Goal: Task Accomplishment & Management: Manage account settings

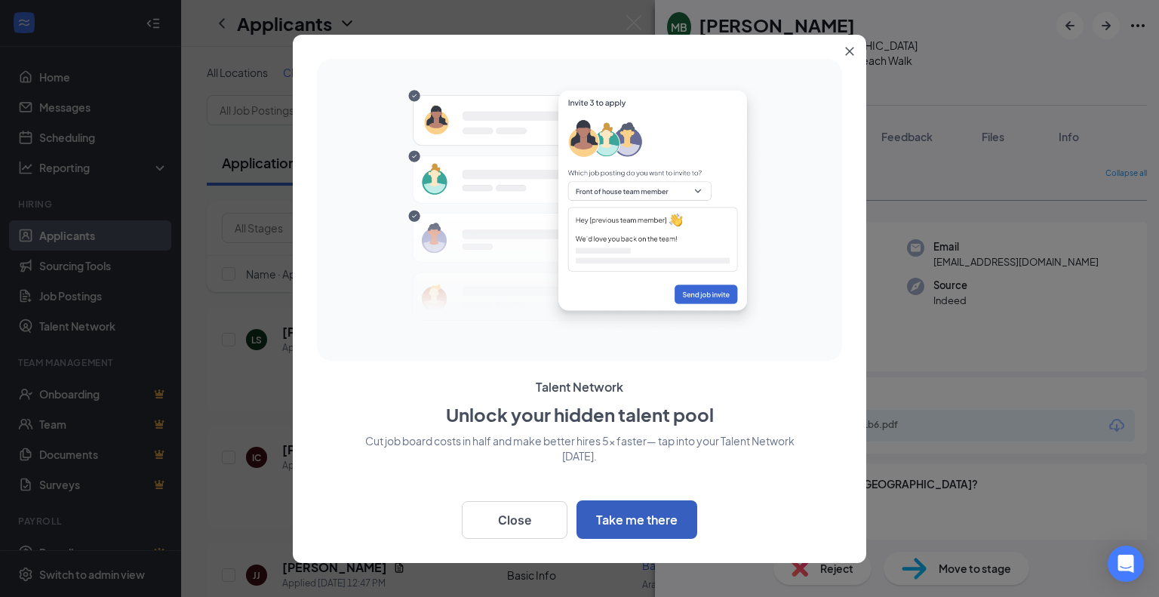
click at [625, 522] on button "Take me there" at bounding box center [637, 519] width 121 height 38
click at [518, 514] on button "Close" at bounding box center [515, 520] width 106 height 38
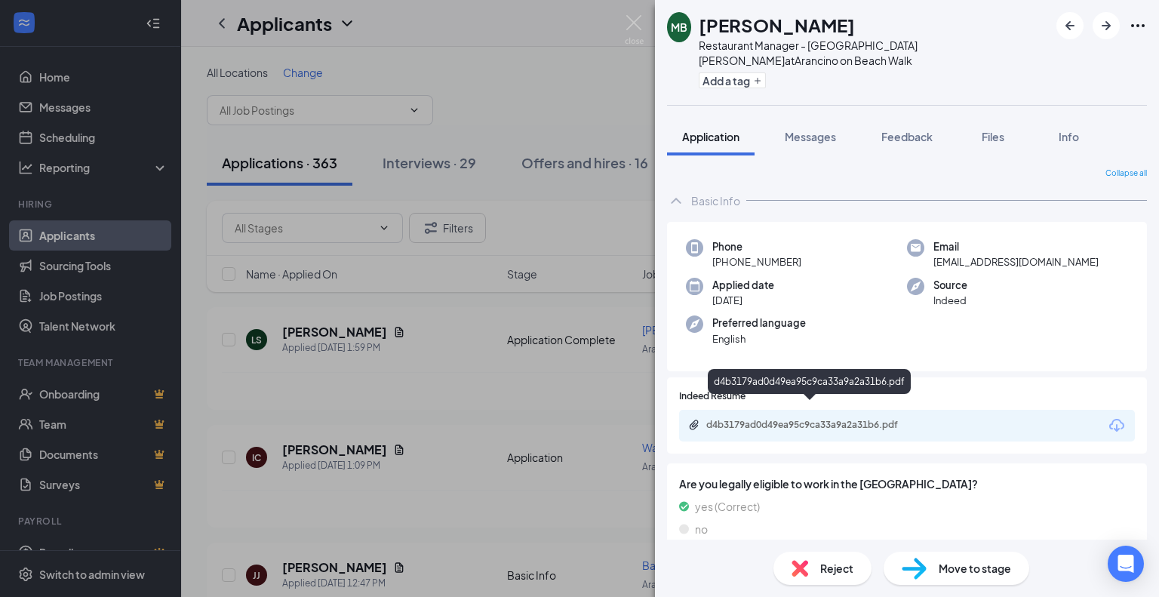
click at [802, 419] on div "d4b3179ad0d49ea95c9ca33a9a2a31b6.pdf" at bounding box center [811, 425] width 211 height 12
click at [1141, 28] on icon "Ellipses" at bounding box center [1138, 26] width 18 height 18
click at [1108, 417] on icon "Download" at bounding box center [1117, 426] width 18 height 18
click at [593, 57] on div "MB Michael Bernardini Restaurant Manager - Arancino Waikiki at Arancino on Beac…" at bounding box center [579, 298] width 1159 height 597
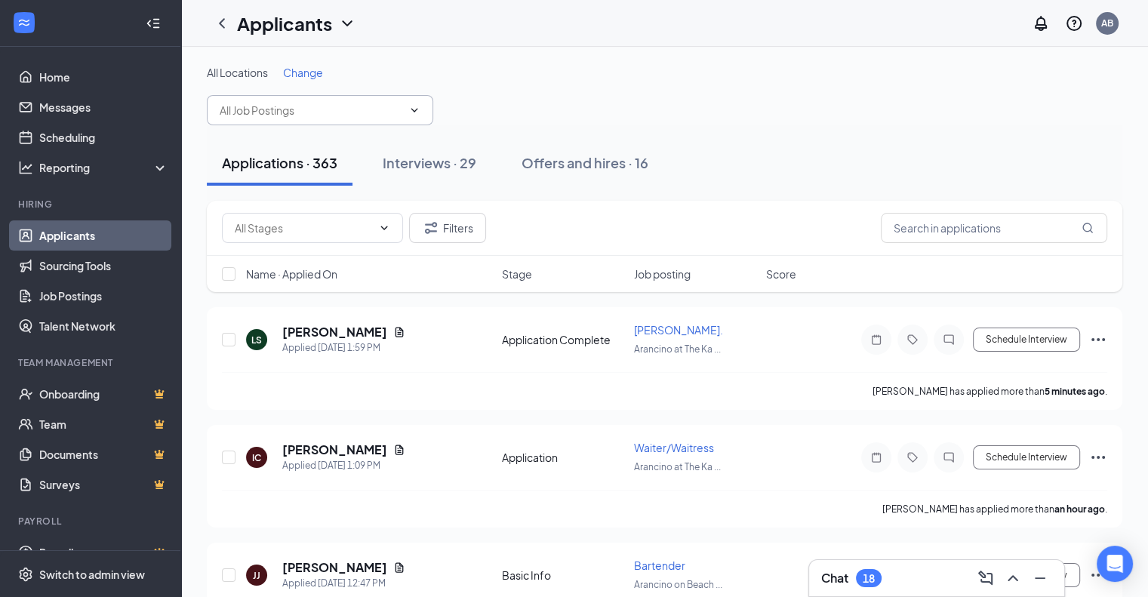
click at [322, 113] on input "text" at bounding box center [311, 110] width 183 height 17
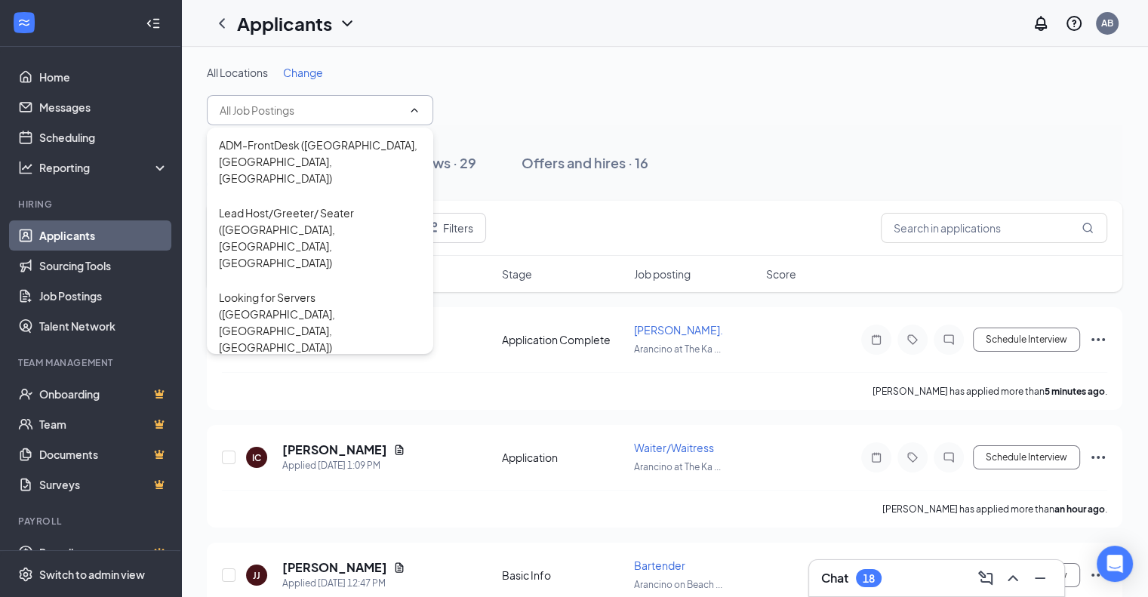
click at [312, 74] on span "Change" at bounding box center [303, 73] width 40 height 14
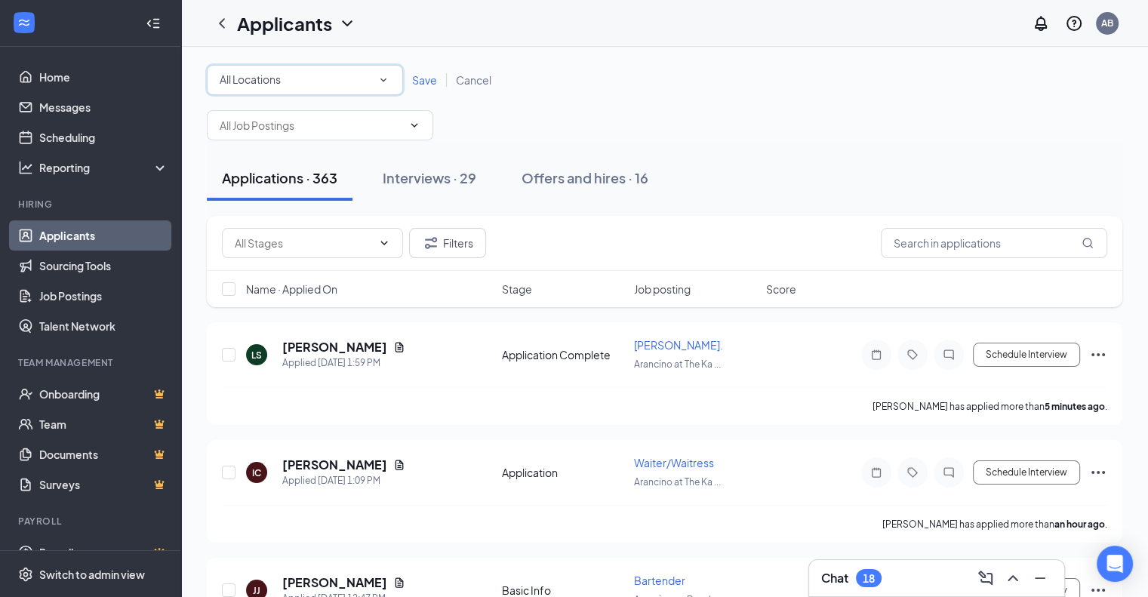
click at [374, 69] on div "All Locations All Locations" at bounding box center [305, 80] width 196 height 30
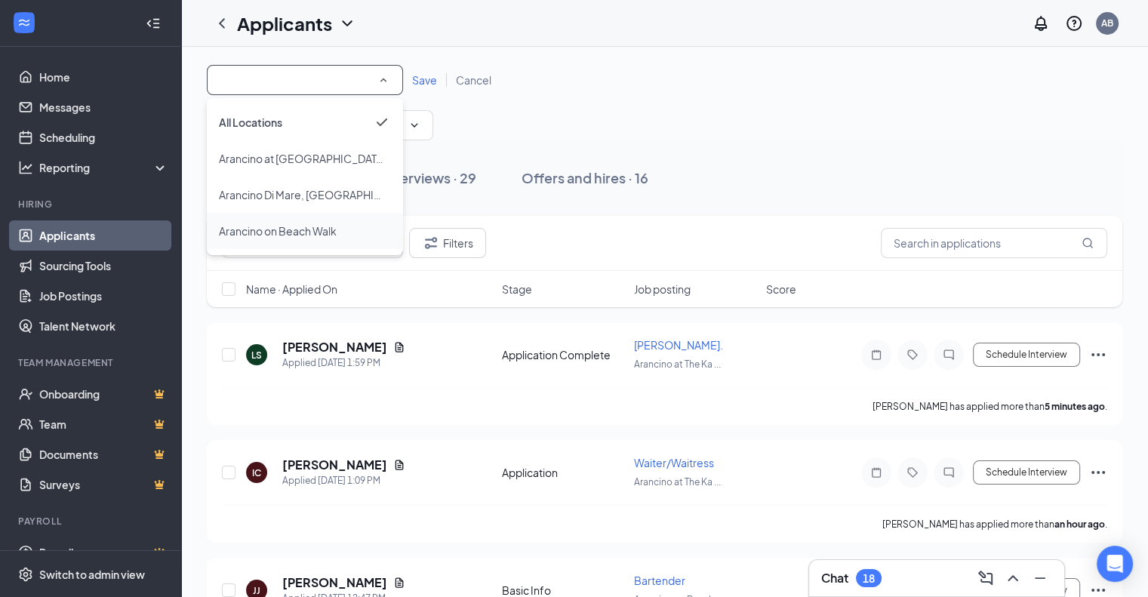
click at [325, 231] on span "Arancino on Beach Walk" at bounding box center [278, 231] width 118 height 14
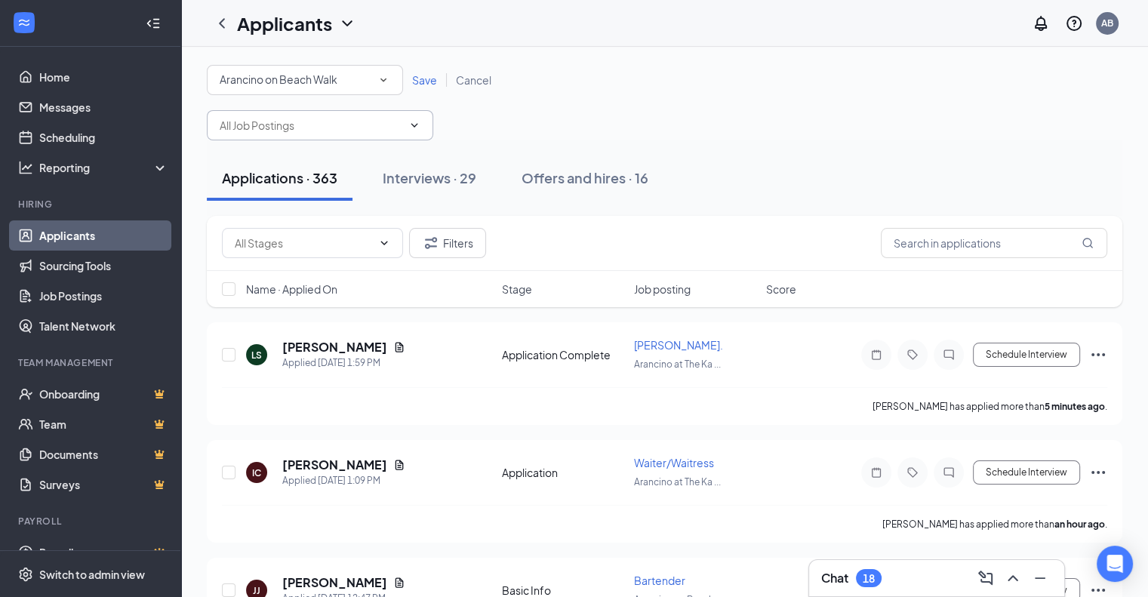
click at [390, 135] on span at bounding box center [320, 125] width 226 height 30
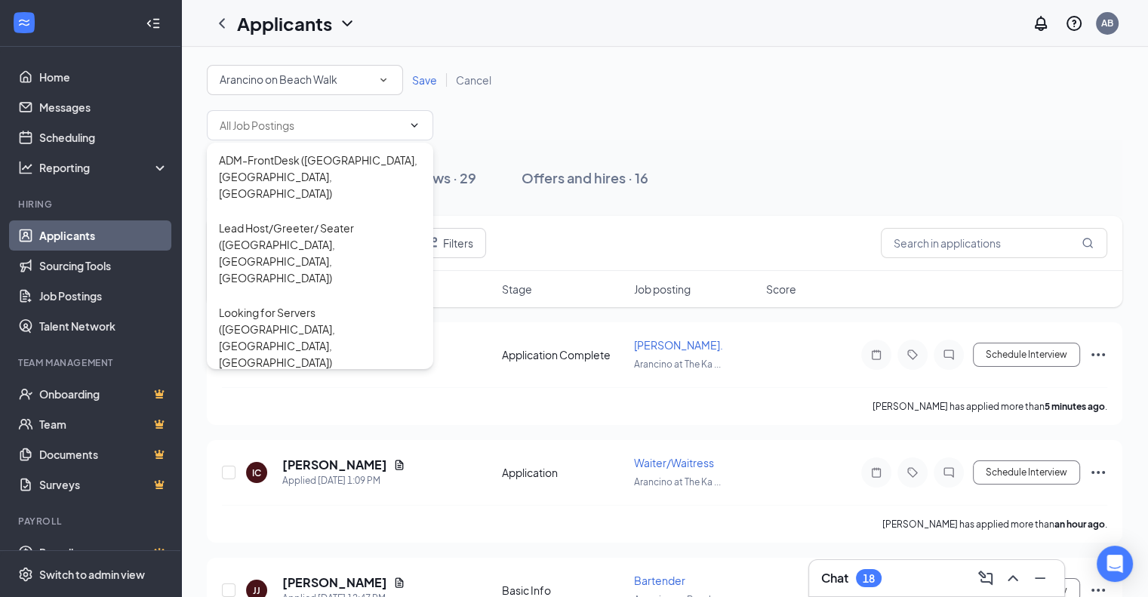
click at [424, 78] on span "Save" at bounding box center [424, 80] width 25 height 14
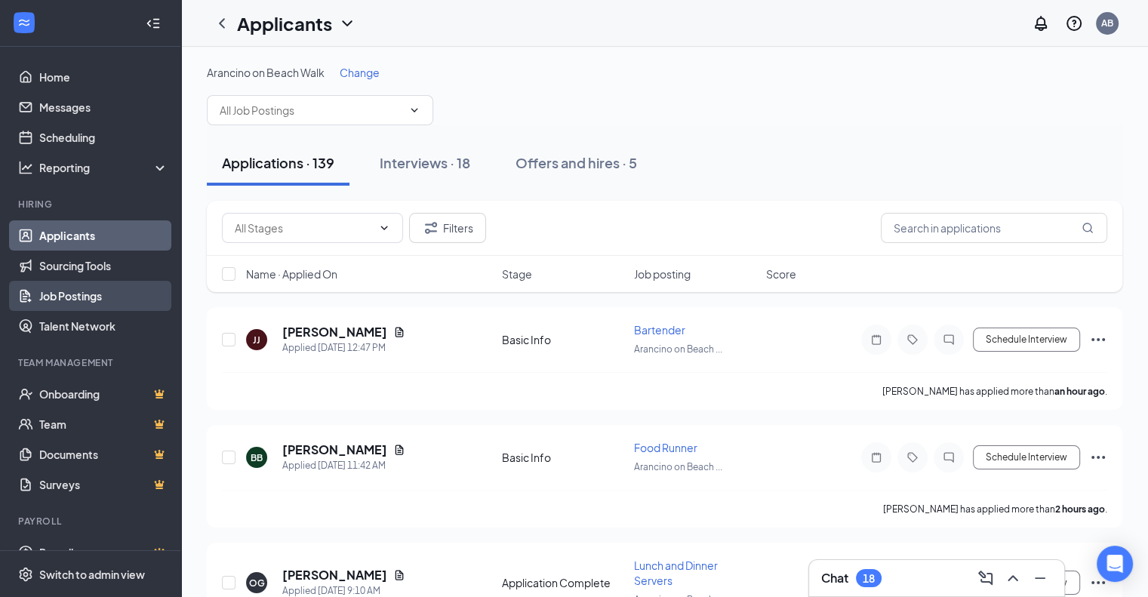
click at [69, 297] on link "Job Postings" at bounding box center [103, 296] width 129 height 30
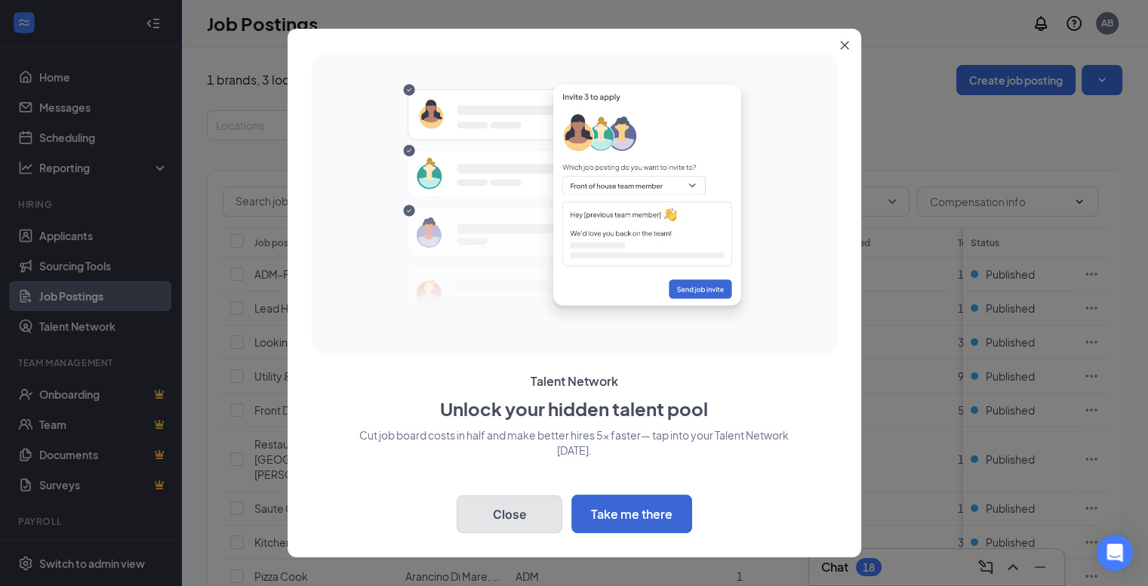
click at [521, 519] on button "Close" at bounding box center [510, 514] width 106 height 38
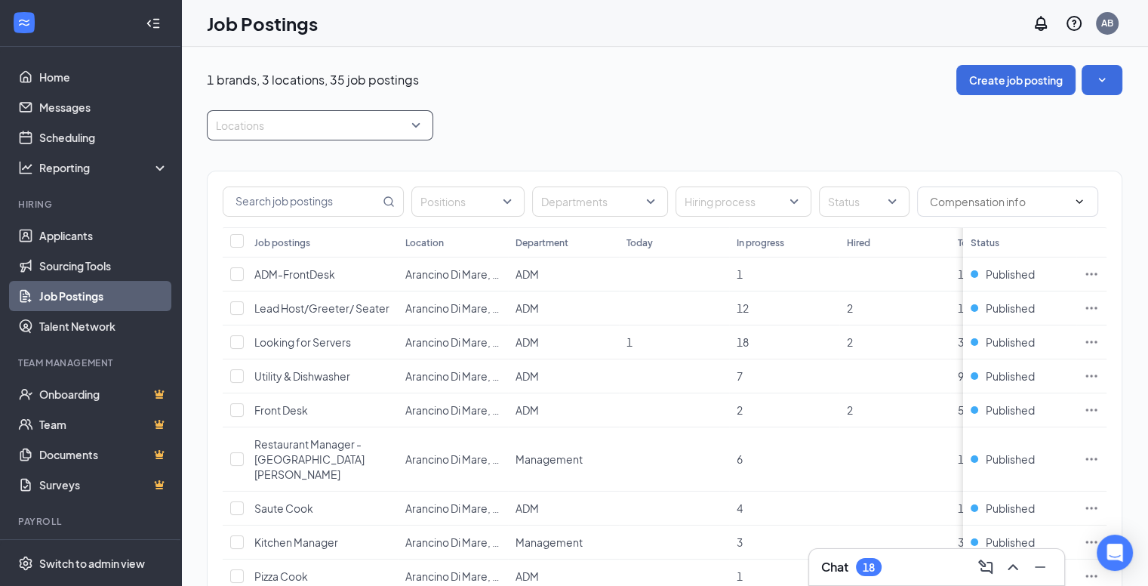
click at [323, 119] on div at bounding box center [313, 125] width 204 height 24
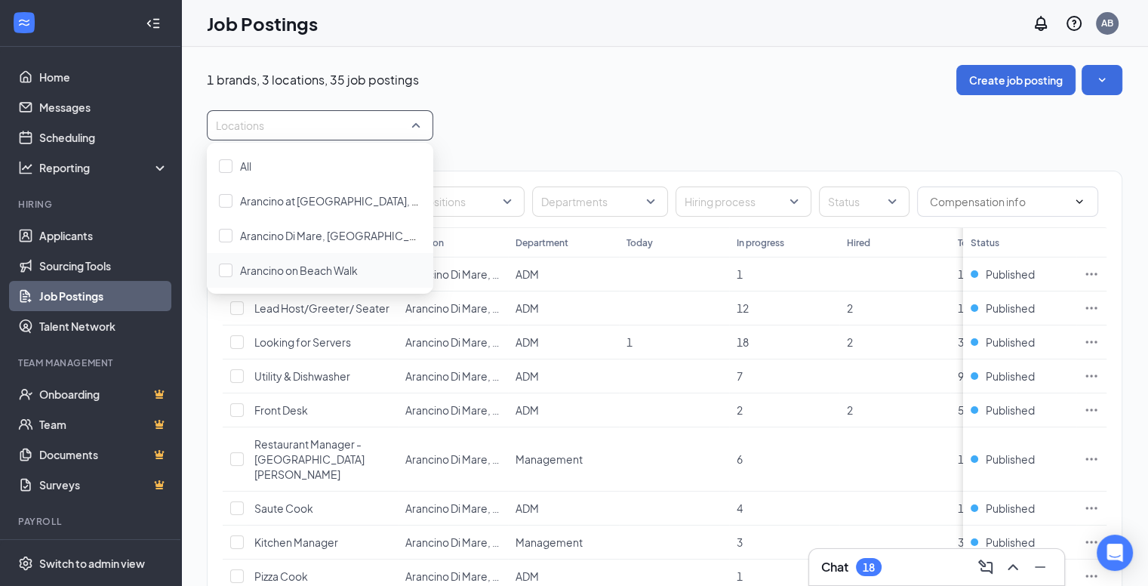
click at [302, 256] on div "Arancino on Beach Walk" at bounding box center [320, 270] width 226 height 35
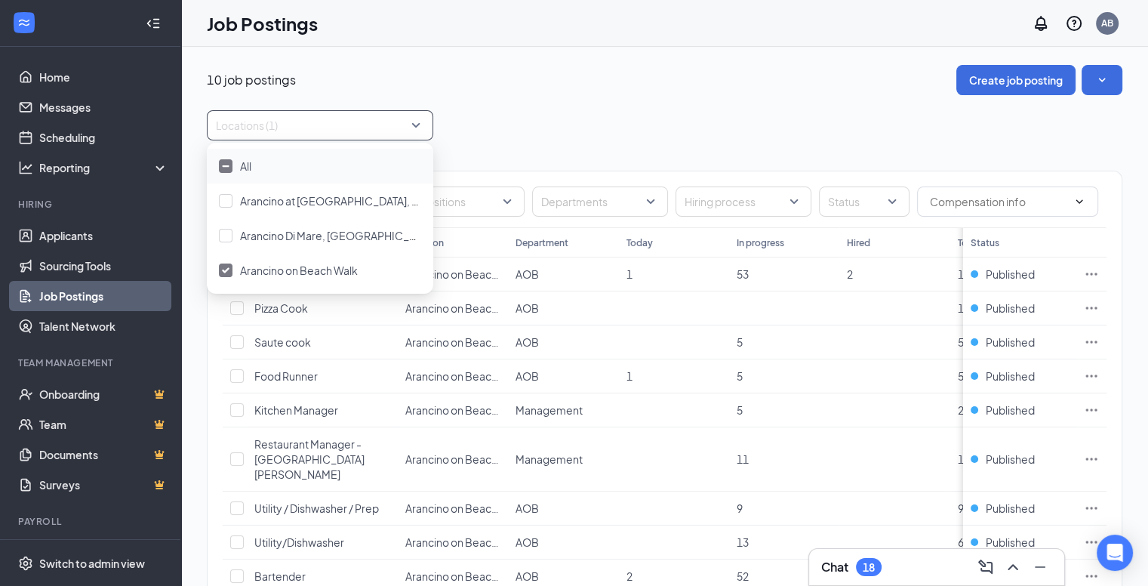
click at [535, 169] on div "Positions Departments Hiring process Status Job postings Location Department To…" at bounding box center [665, 416] width 916 height 553
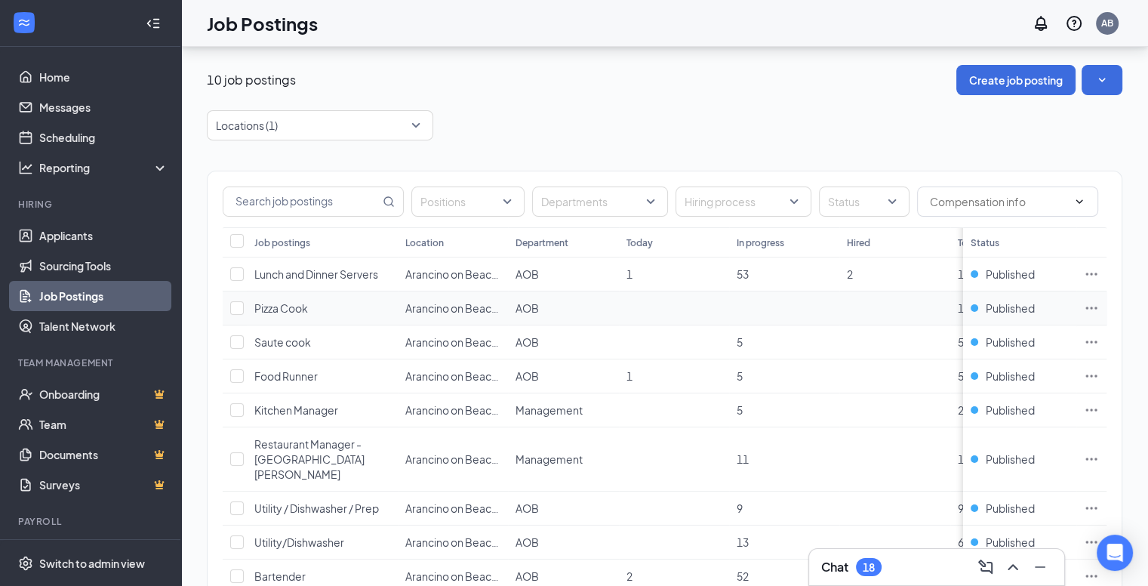
scroll to position [119, 0]
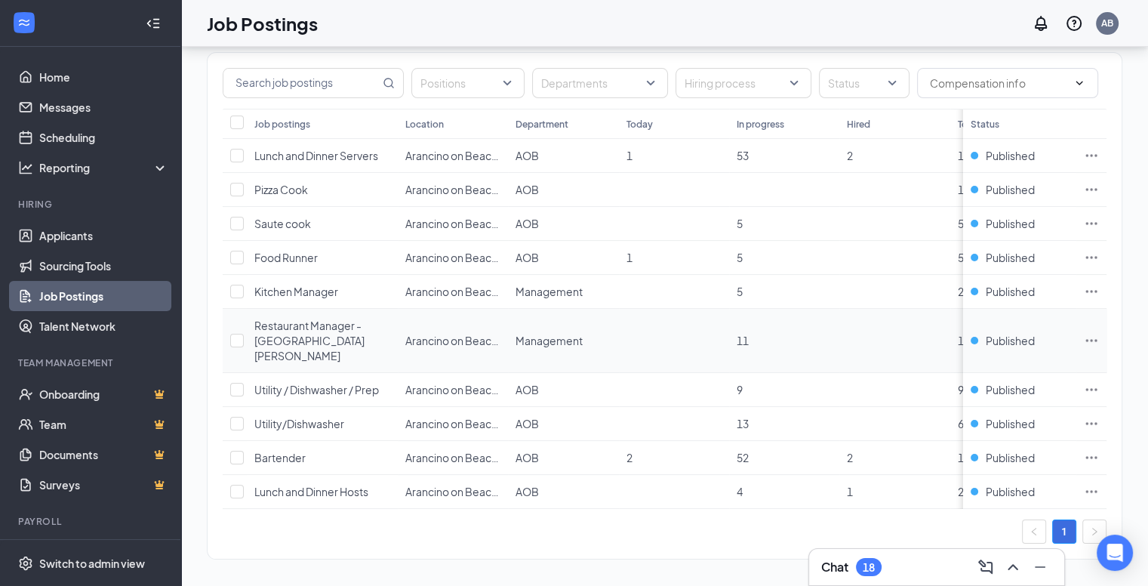
click at [317, 326] on span "Restaurant Manager - Arancino Waikiki" at bounding box center [309, 341] width 110 height 44
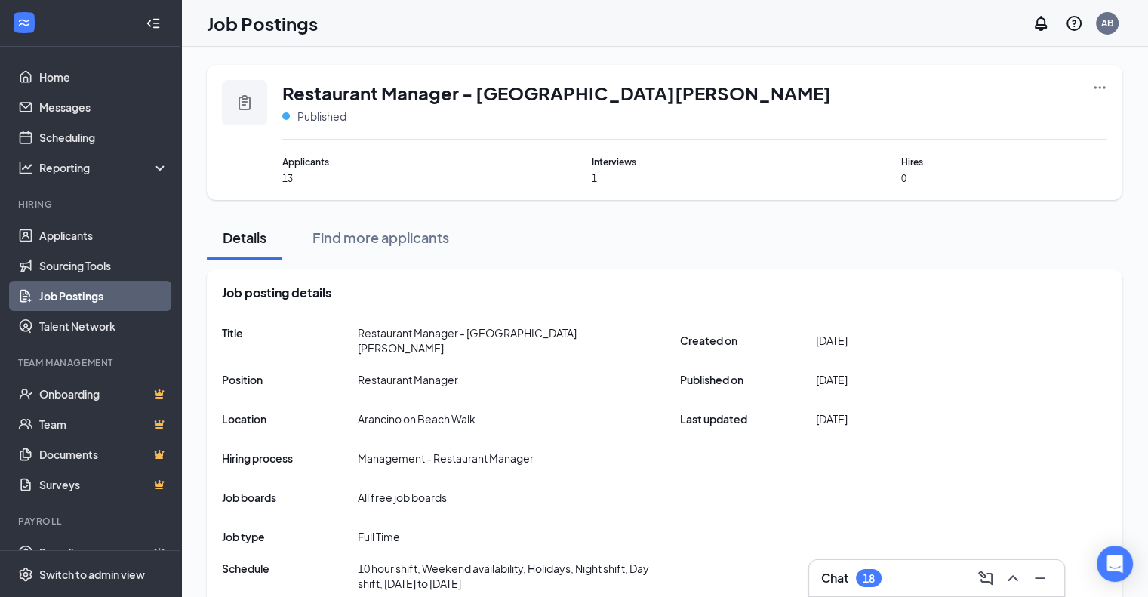
click at [1093, 80] on icon "Ellipses" at bounding box center [1099, 87] width 15 height 15
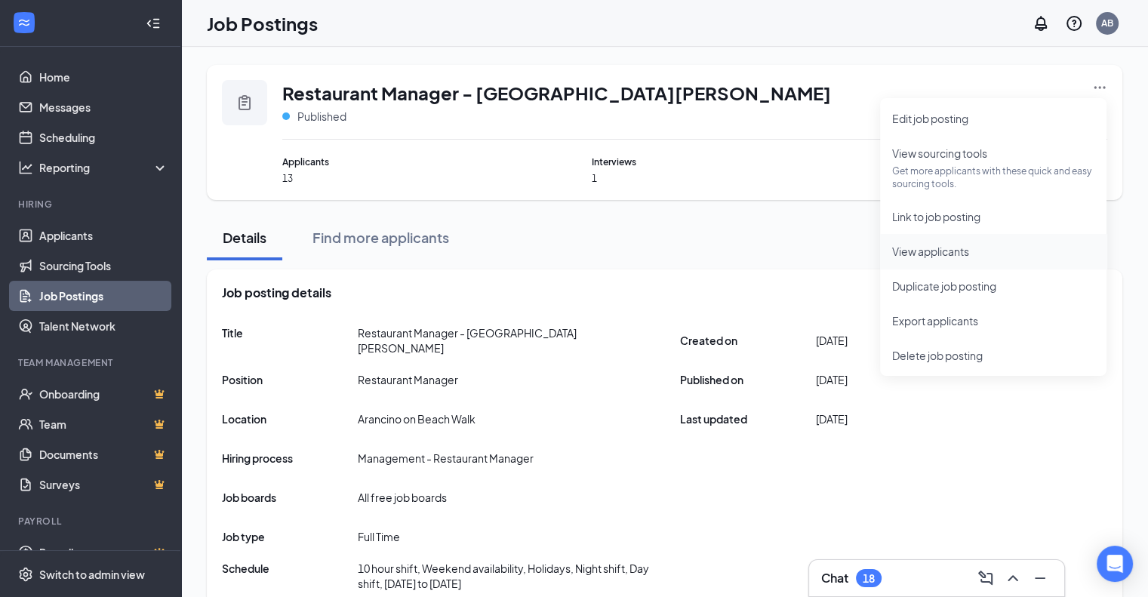
click at [950, 259] on span "View applicants" at bounding box center [993, 251] width 202 height 17
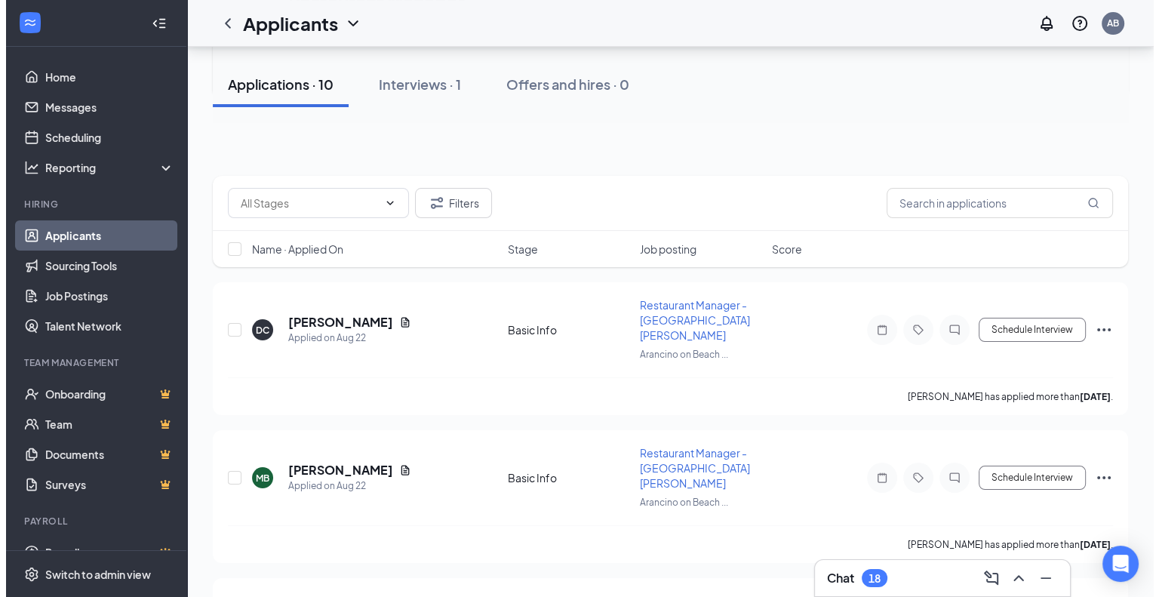
scroll to position [89, 0]
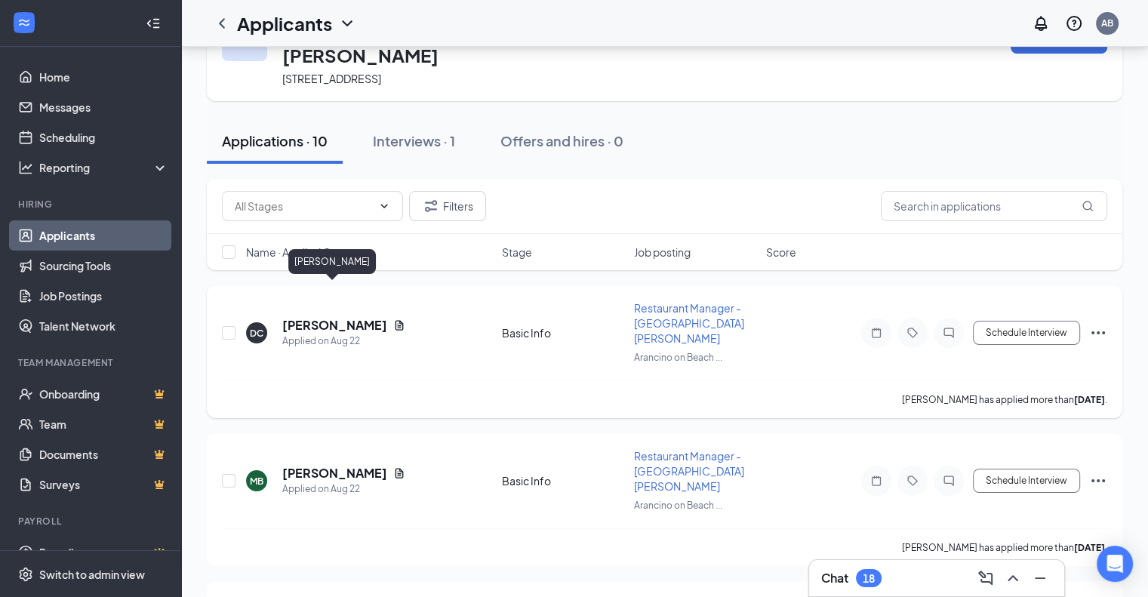
click at [343, 317] on h5 "Daniel Cochran" at bounding box center [334, 325] width 105 height 17
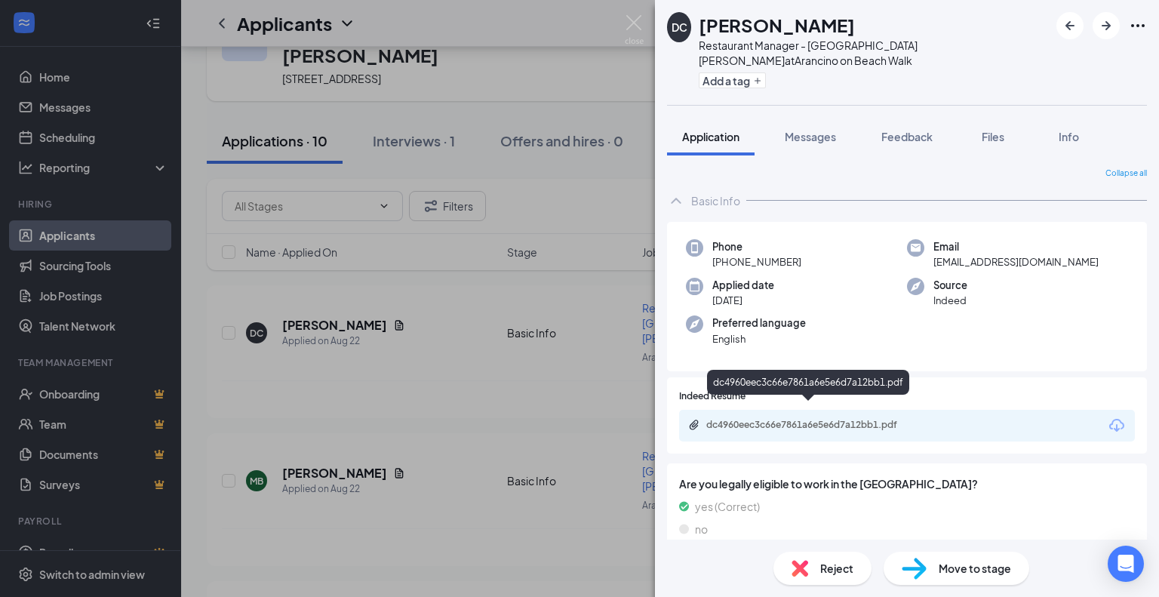
click at [829, 419] on div "dc4960eec3c66e7861a6e5e6d7a12bb1.pdf" at bounding box center [811, 425] width 211 height 12
click at [852, 564] on span "Reject" at bounding box center [836, 568] width 33 height 17
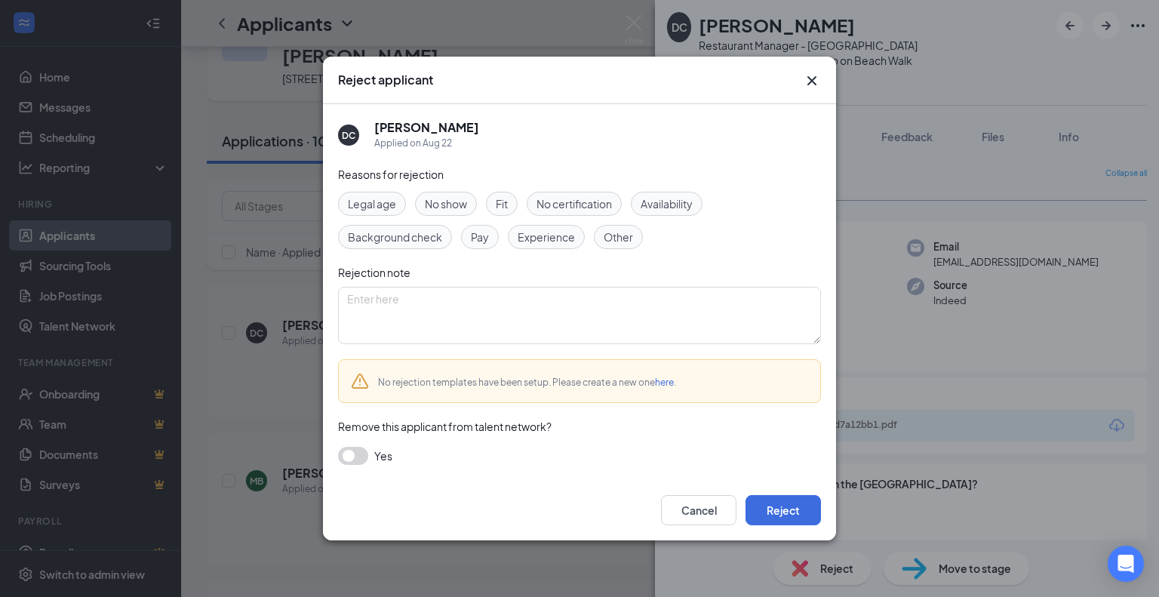
click at [504, 205] on span "Fit" at bounding box center [502, 203] width 12 height 17
click at [537, 237] on span "Experience" at bounding box center [546, 237] width 57 height 17
click at [765, 519] on button "Reject" at bounding box center [783, 510] width 75 height 30
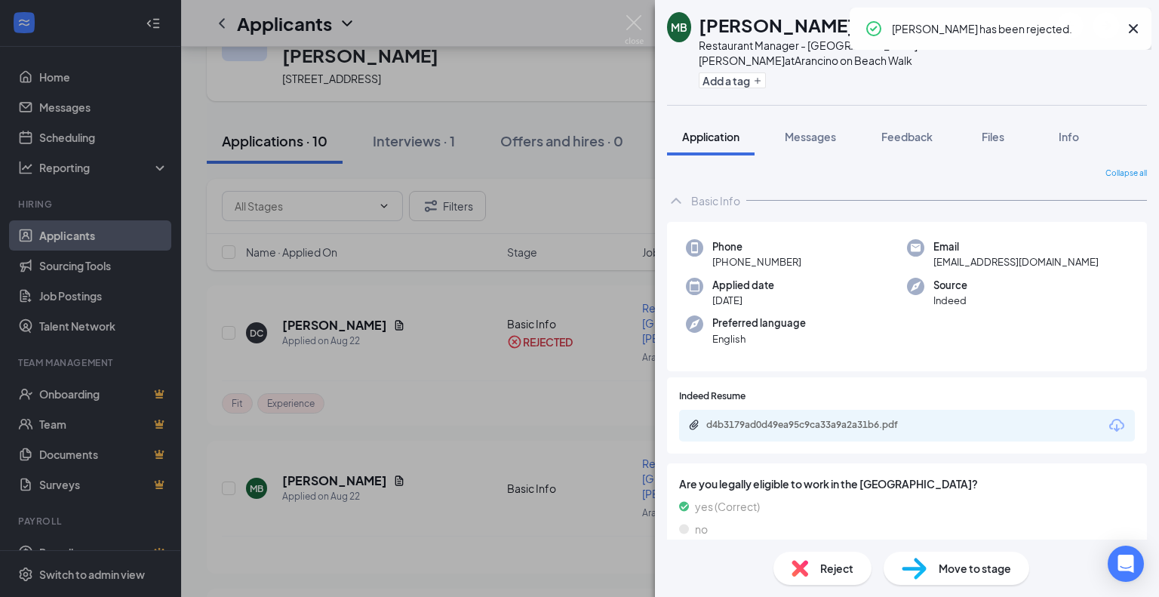
click at [488, 358] on div "MB Michael Bernardini Restaurant Manager - Arancino Waikiki at Arancino on Beac…" at bounding box center [579, 298] width 1159 height 597
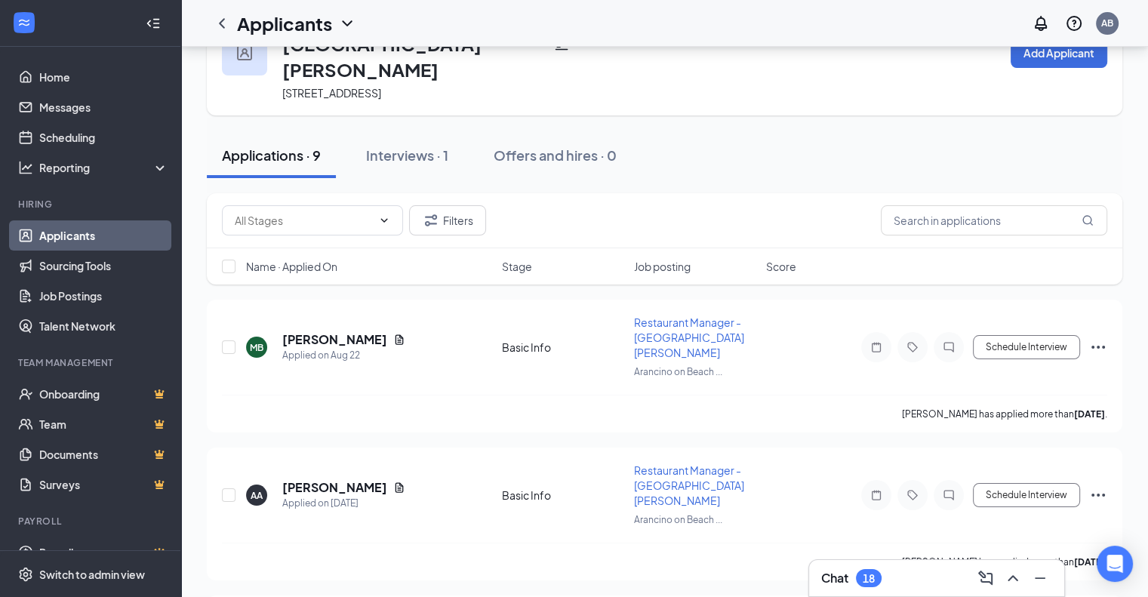
scroll to position [41, 0]
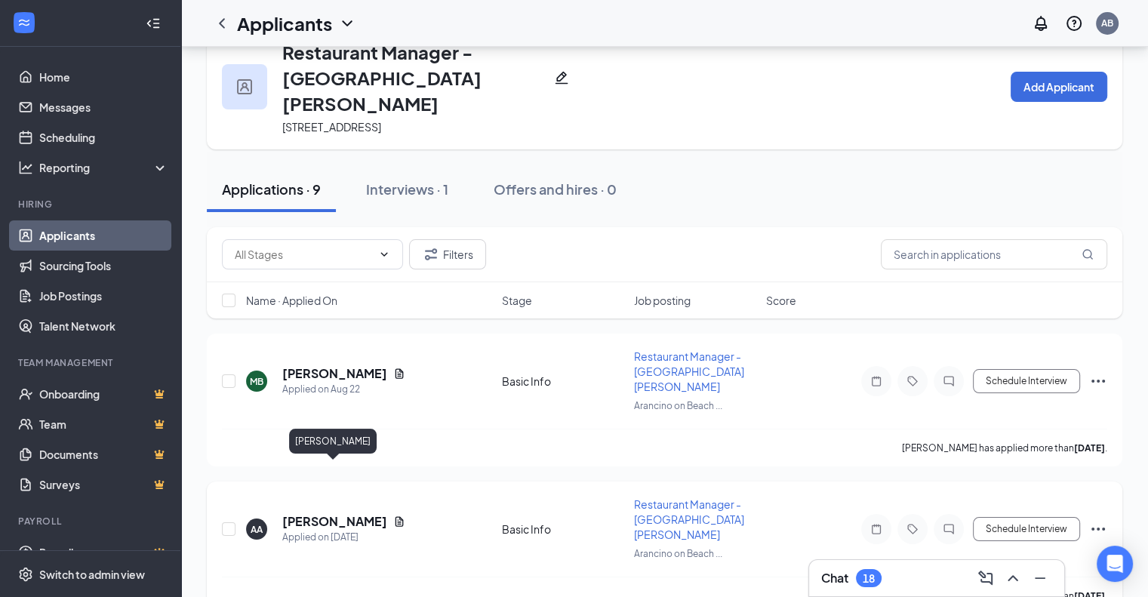
click at [340, 513] on h5 "Annie Alamsyah" at bounding box center [334, 521] width 105 height 17
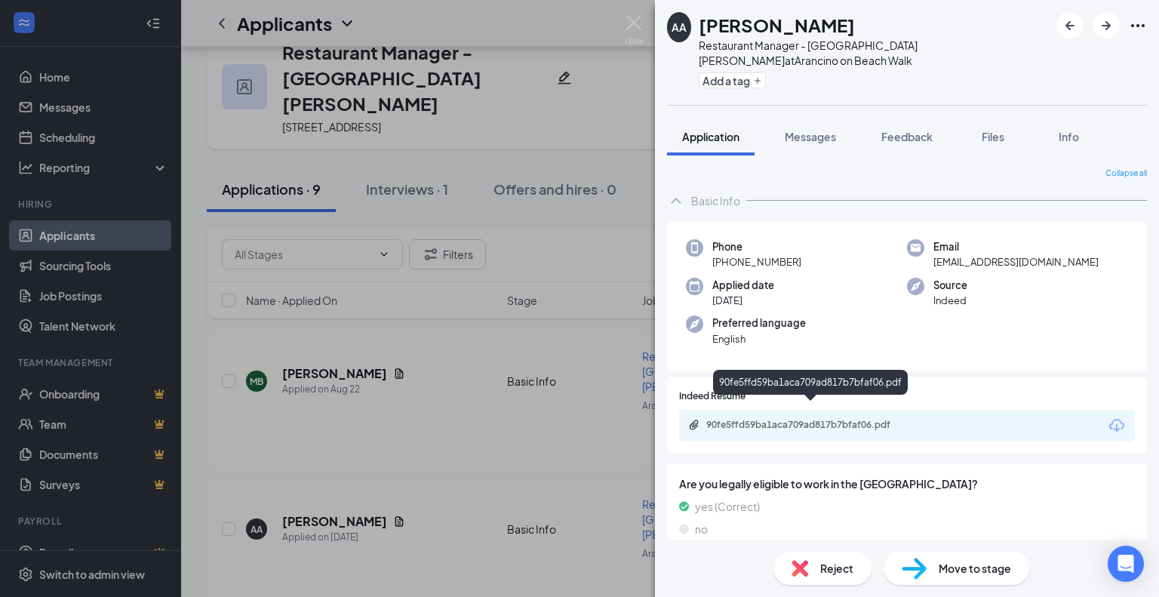
click at [809, 419] on div "90fe5ffd59ba1aca709ad817b7bfaf06.pdf" at bounding box center [811, 425] width 211 height 12
click at [488, 422] on div "AA Annie Alamsyah Restaurant Manager - Arancino Waikiki at Arancino on Beach Wa…" at bounding box center [579, 298] width 1159 height 597
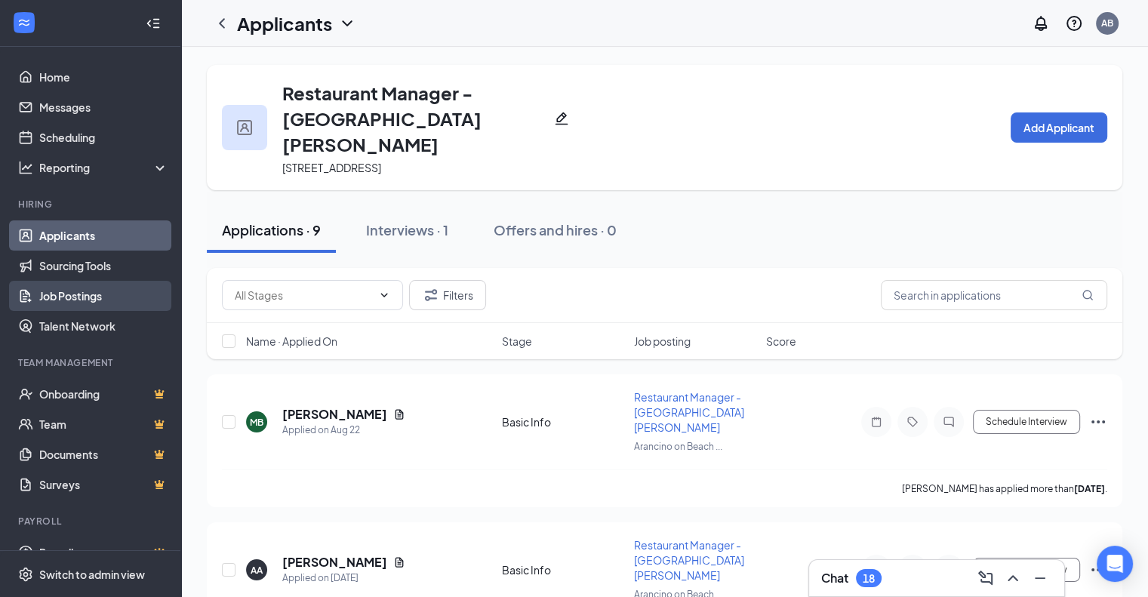
click at [89, 294] on link "Job Postings" at bounding box center [103, 296] width 129 height 30
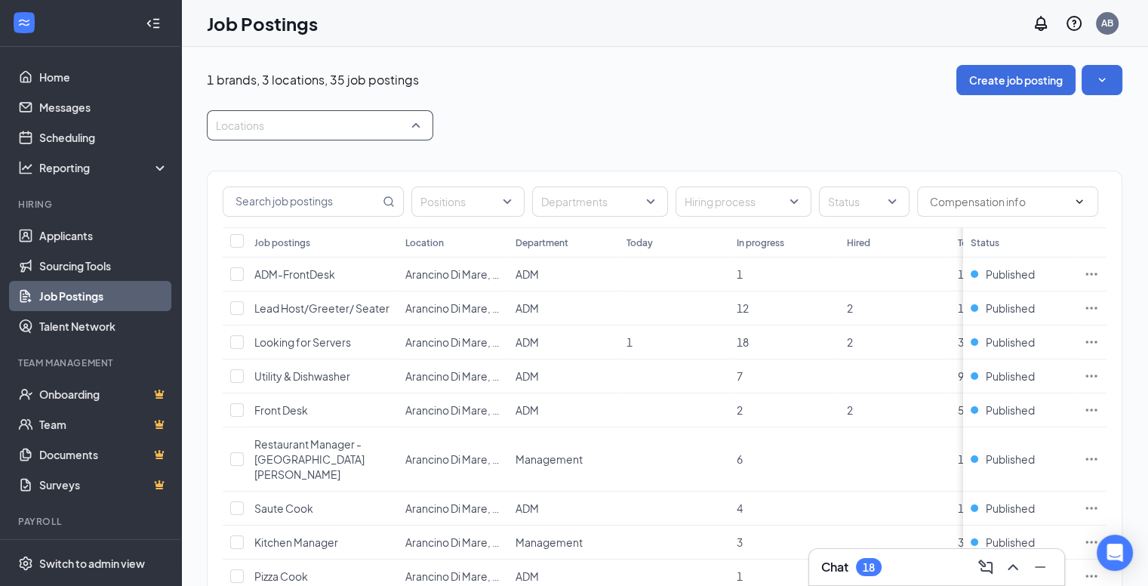
click at [362, 134] on div at bounding box center [313, 125] width 204 height 24
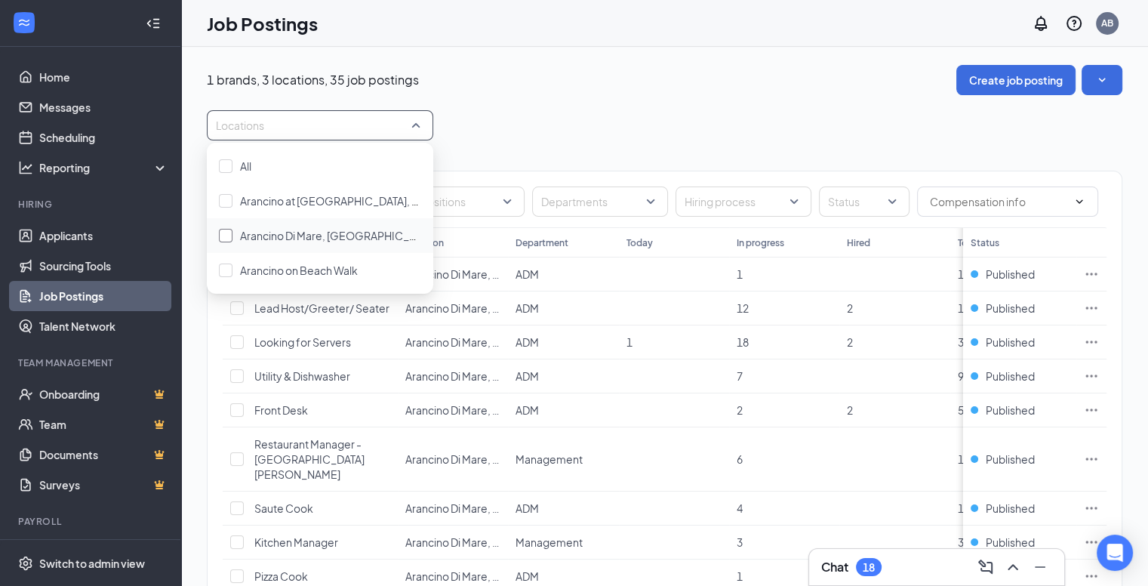
click at [317, 235] on span "Arancino Di Mare, Honolulu, HI" at bounding box center [396, 236] width 312 height 14
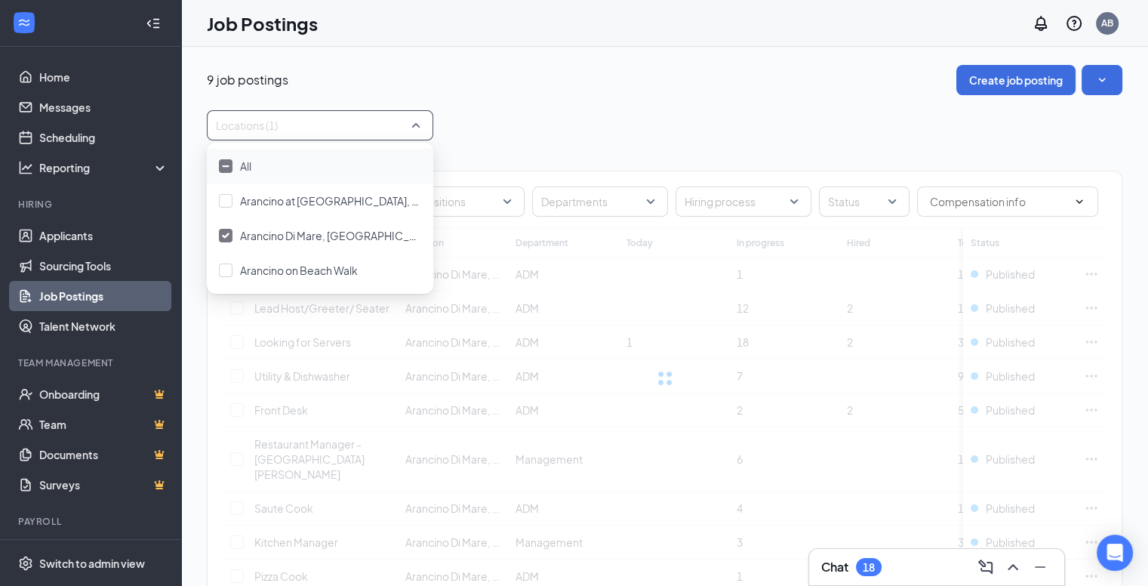
click at [643, 82] on div "9 job postings Create job posting" at bounding box center [665, 80] width 916 height 30
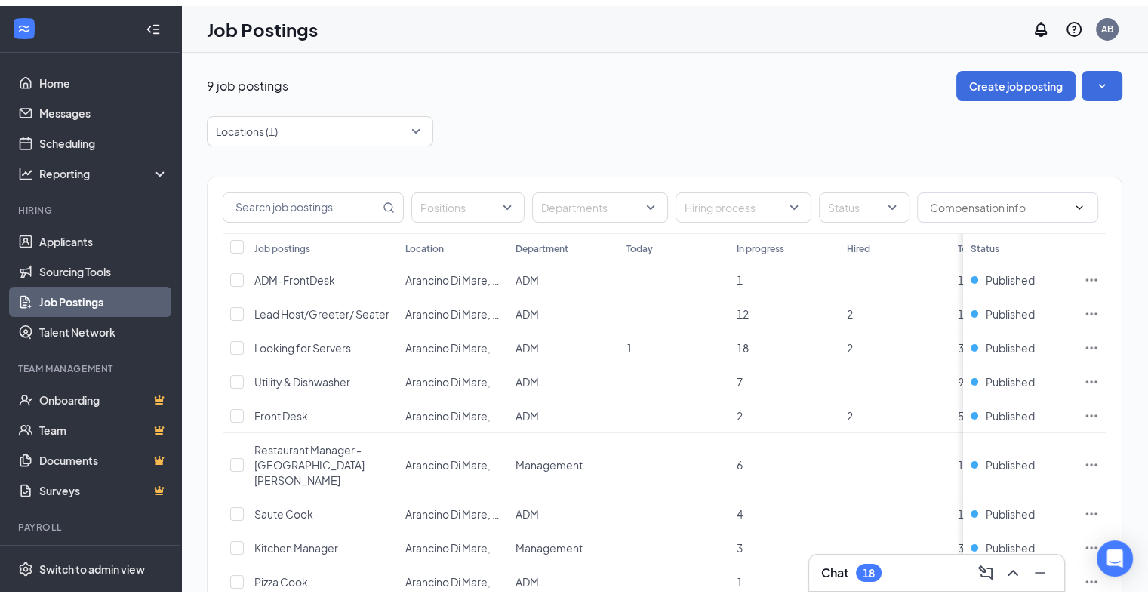
scroll to position [85, 0]
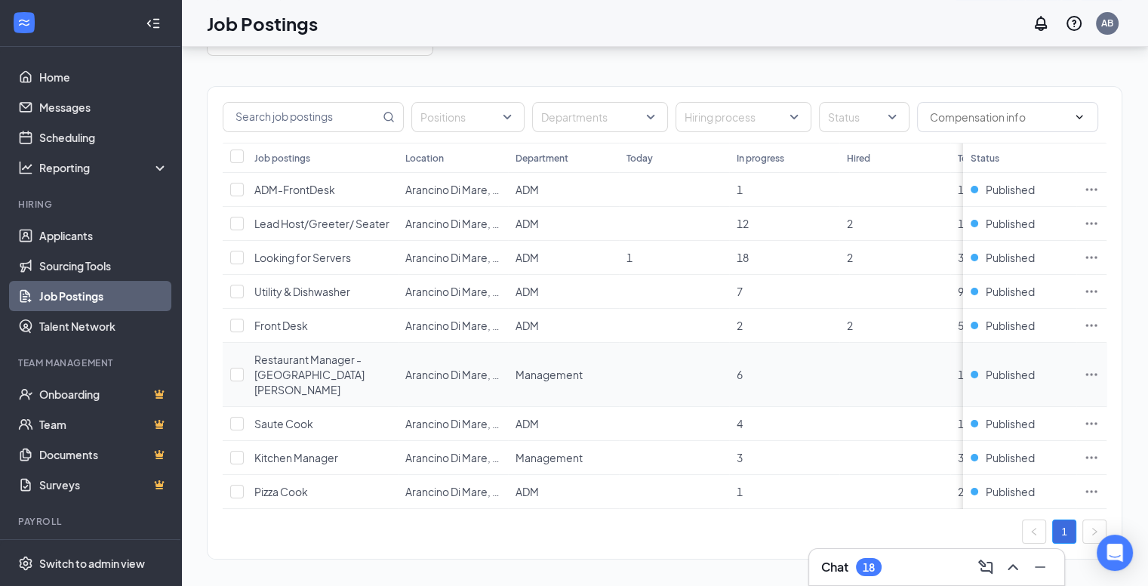
click at [305, 365] on span "Restaurant Manager - Arancino Waikiki" at bounding box center [309, 374] width 110 height 44
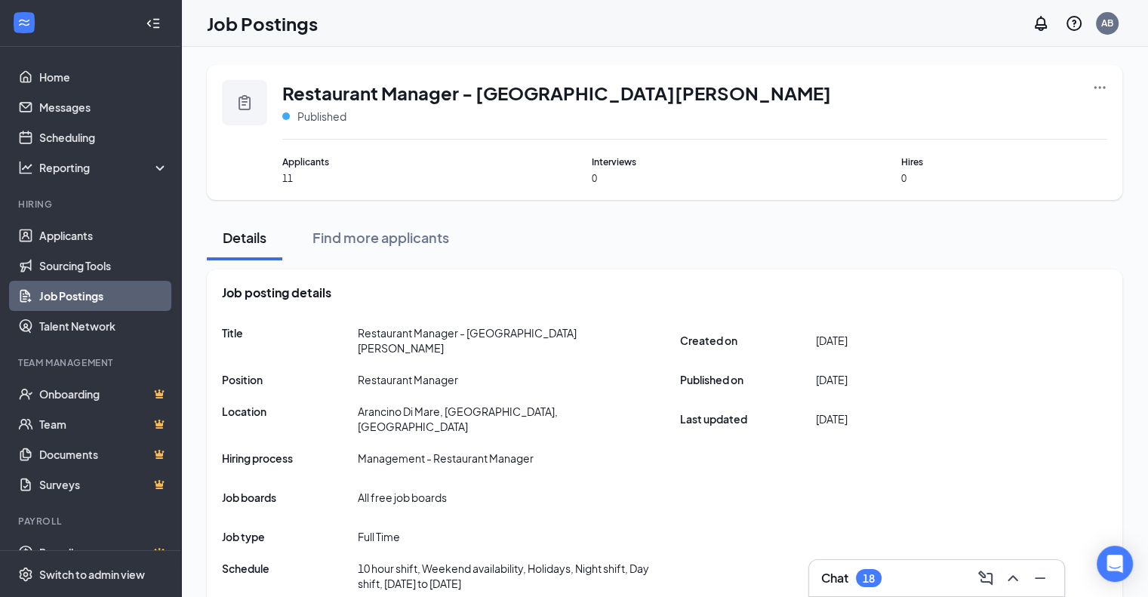
click at [1097, 81] on icon "Ellipses" at bounding box center [1099, 87] width 15 height 15
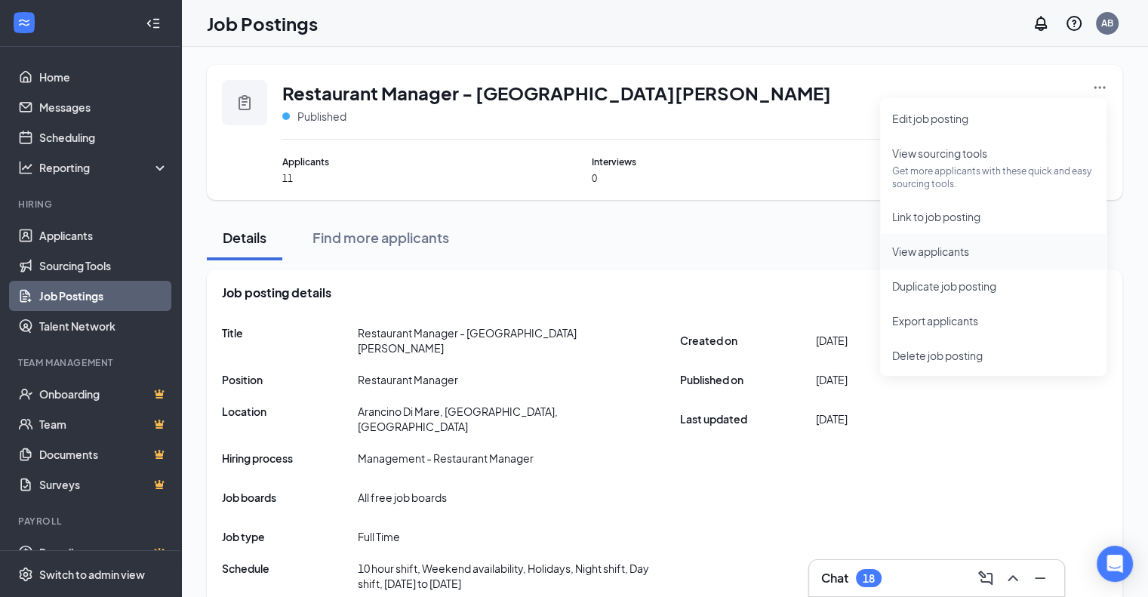
click at [947, 254] on span "View applicants" at bounding box center [930, 252] width 77 height 14
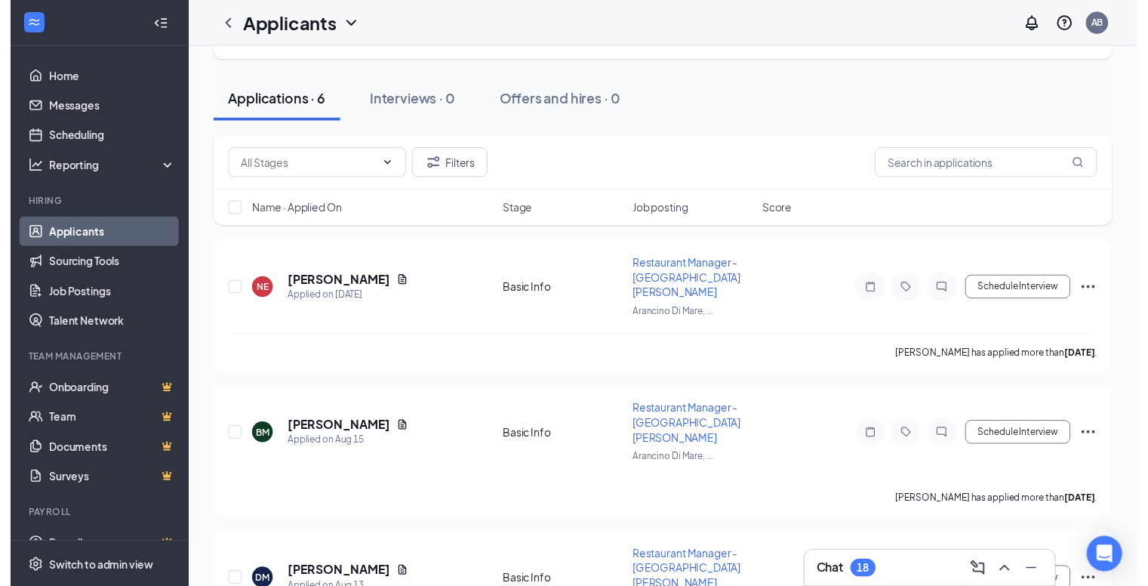
scroll to position [148, 0]
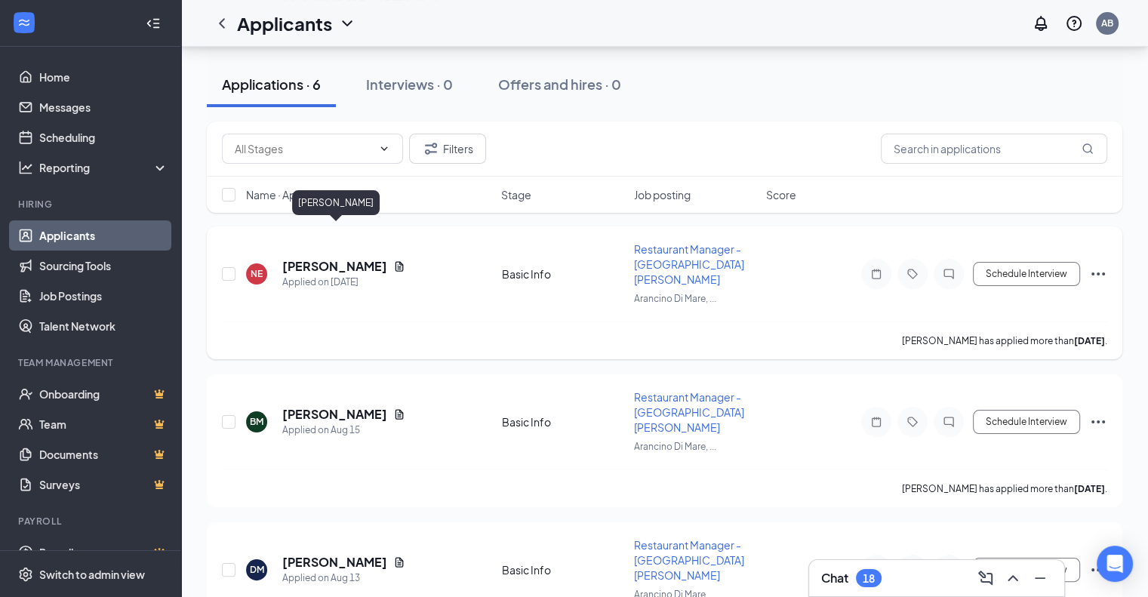
click at [365, 258] on h5 "NAOKI ESCORPESO" at bounding box center [334, 266] width 105 height 17
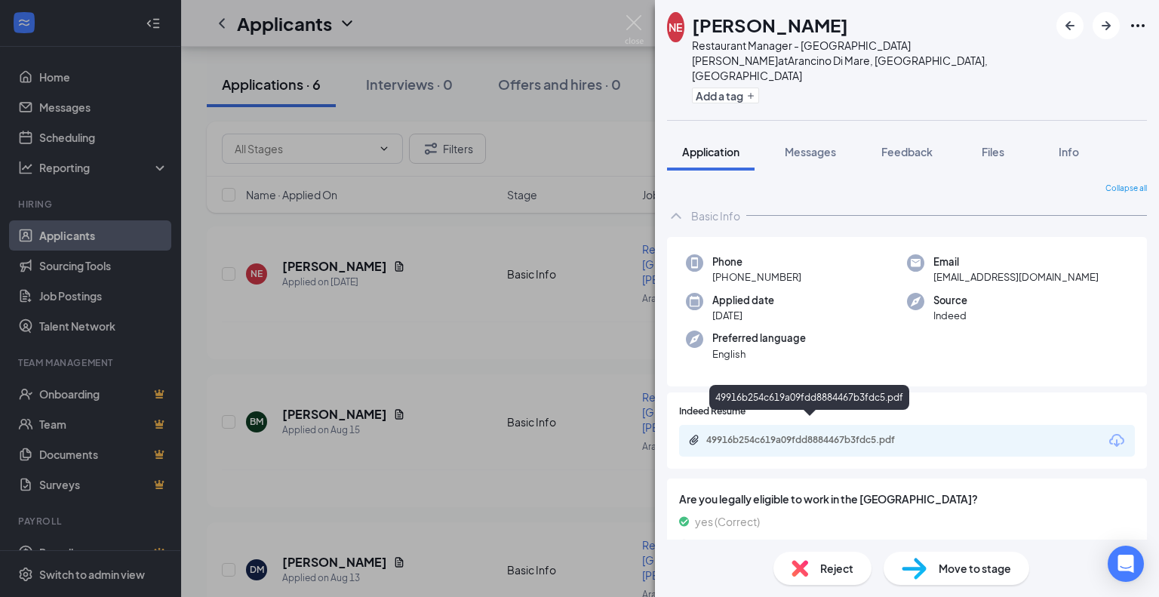
click at [768, 434] on div "49916b254c619a09fdd8884467b3fdc5.pdf" at bounding box center [811, 440] width 211 height 12
click at [549, 217] on div "NE NAOKI ESCORPESO Restaurant Manager - Arancino Waikiki at Arancino Di Mare, H…" at bounding box center [579, 298] width 1159 height 597
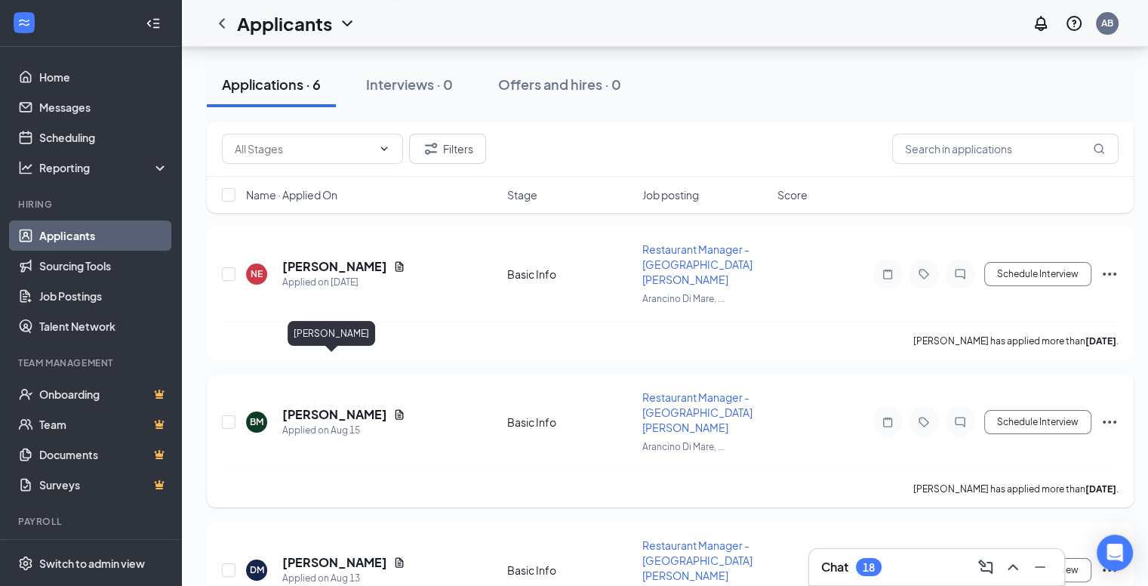
click at [334, 406] on h5 "Bartt Marconi" at bounding box center [334, 414] width 105 height 17
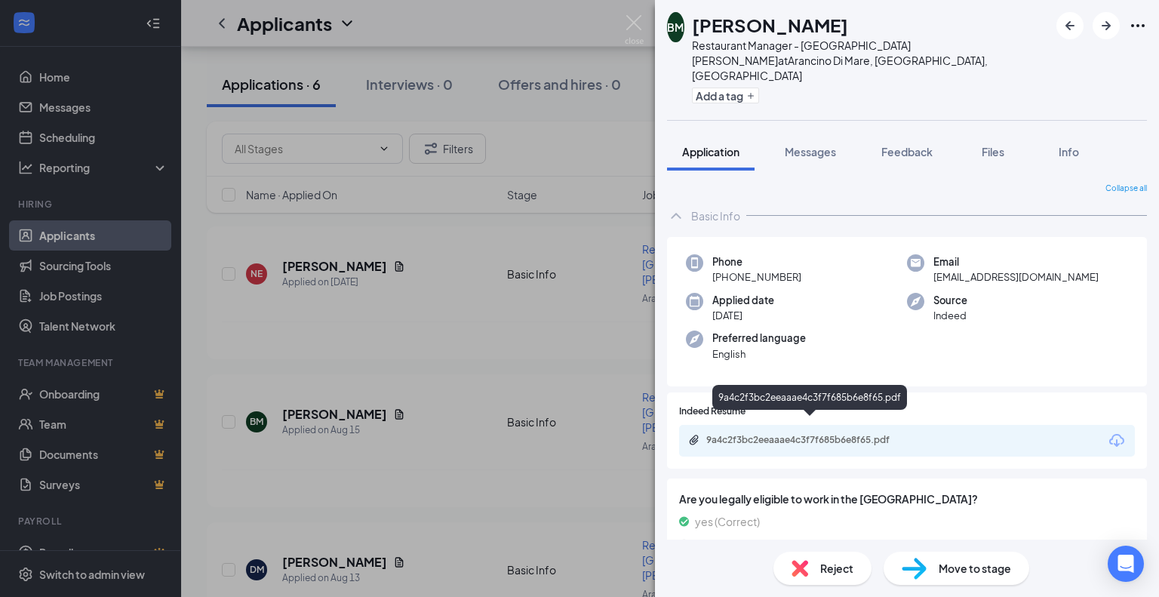
click at [806, 434] on div "9a4c2f3bc2eeaaae4c3f7f685b6e8f65.pdf" at bounding box center [811, 440] width 211 height 12
click at [537, 343] on div "BM Bartt Marconi Restaurant Manager - Arancino Waikiki at Arancino Di Mare, Hon…" at bounding box center [579, 298] width 1159 height 597
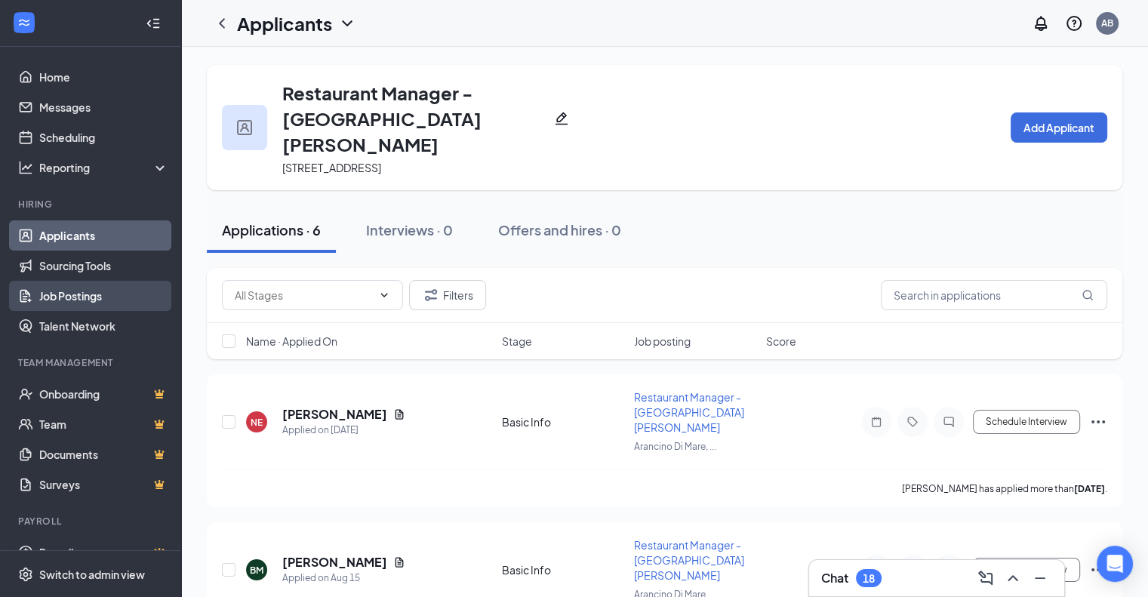
click at [78, 300] on link "Job Postings" at bounding box center [103, 296] width 129 height 30
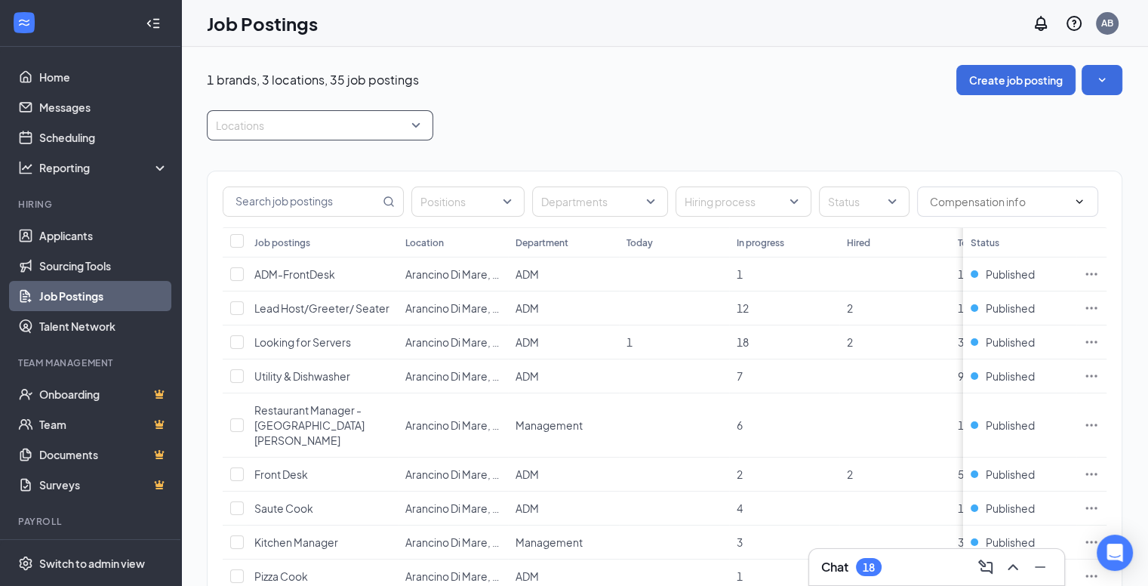
click at [322, 123] on div at bounding box center [313, 125] width 204 height 24
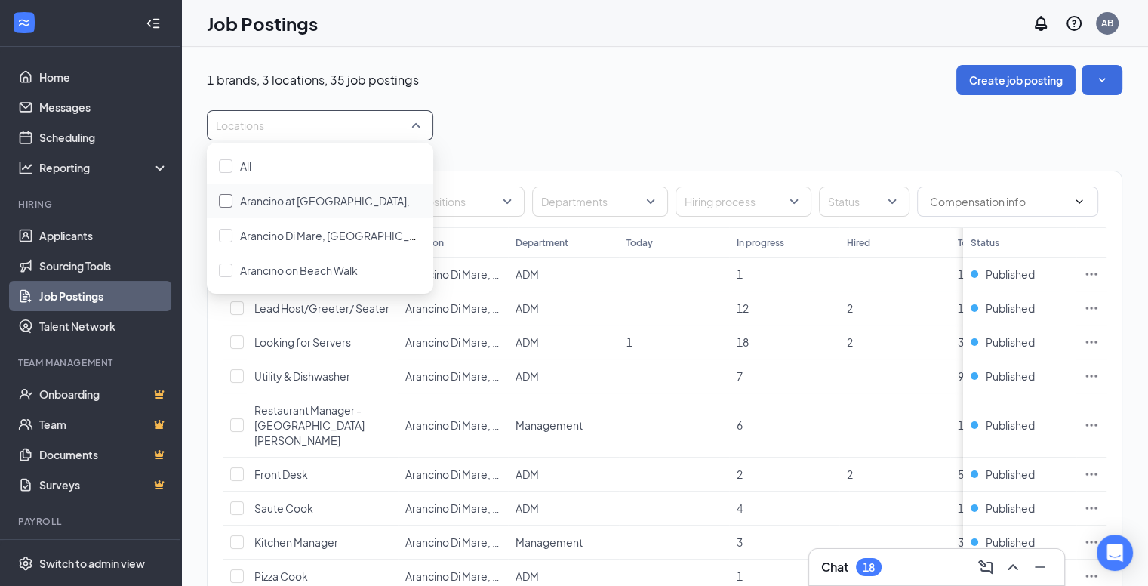
click at [323, 196] on span "Arancino at [GEOGRAPHIC_DATA], [GEOGRAPHIC_DATA], [GEOGRAPHIC_DATA]" at bounding box center [438, 201] width 396 height 14
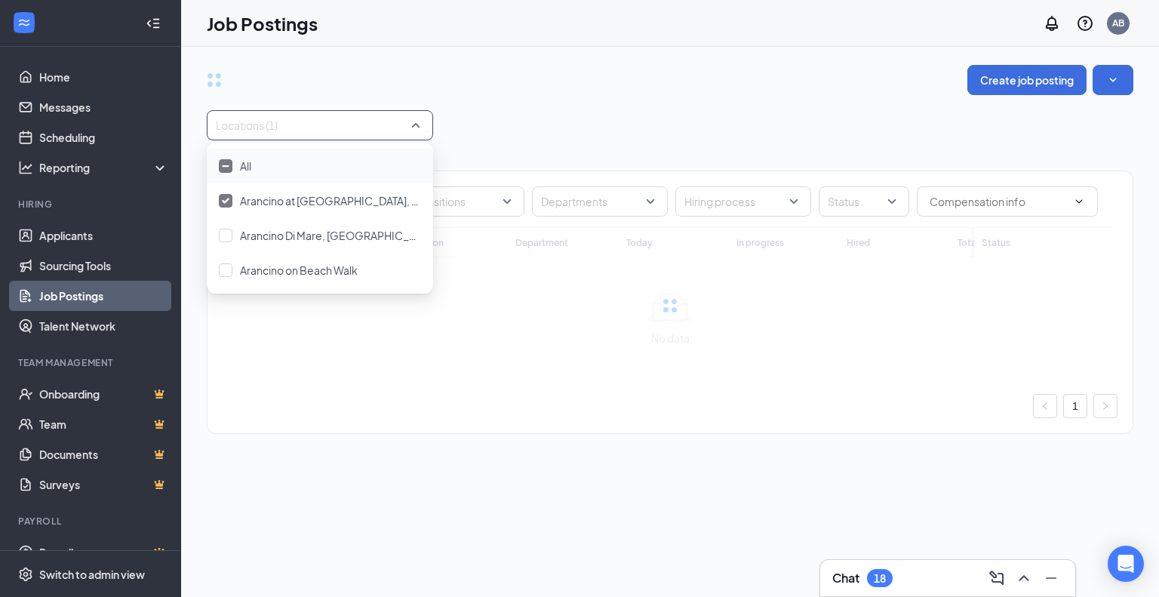
click at [562, 114] on div "Locations (1)" at bounding box center [670, 125] width 927 height 30
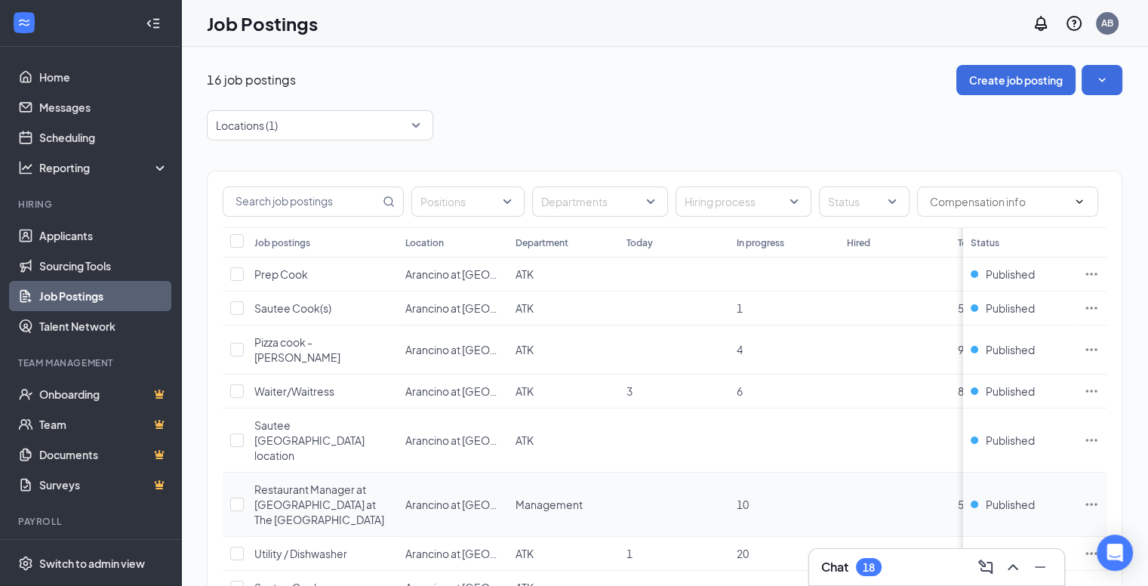
click at [334, 482] on span "Restaurant Manager at [GEOGRAPHIC_DATA] at The [GEOGRAPHIC_DATA]" at bounding box center [319, 504] width 130 height 44
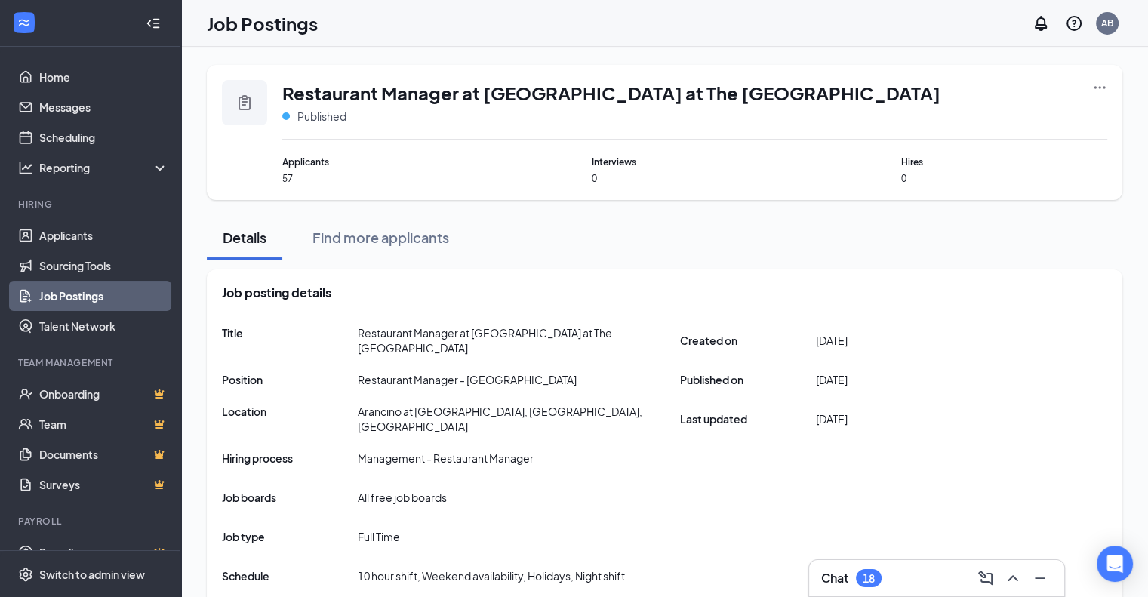
click at [1096, 90] on icon "Ellipses" at bounding box center [1099, 87] width 15 height 15
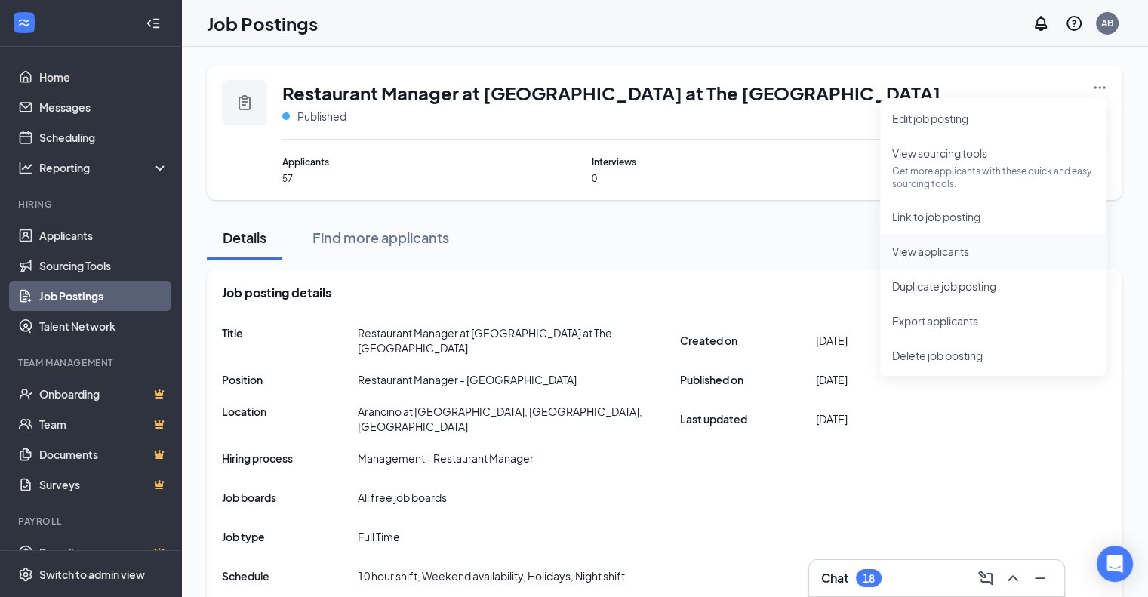
click at [951, 251] on span "View applicants" at bounding box center [930, 252] width 77 height 14
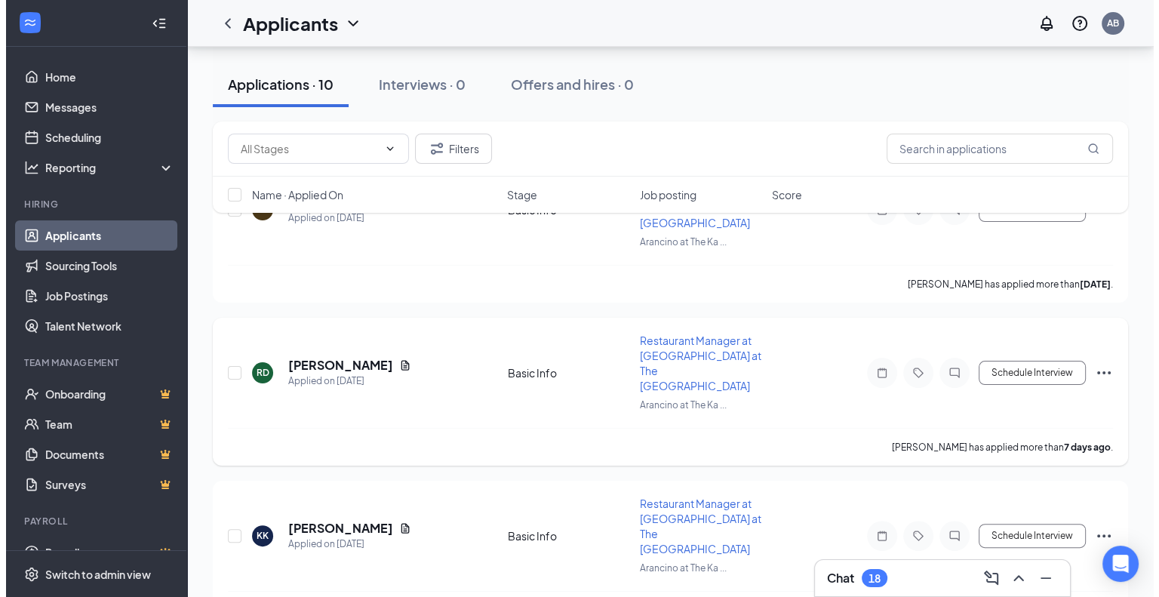
scroll to position [219, 0]
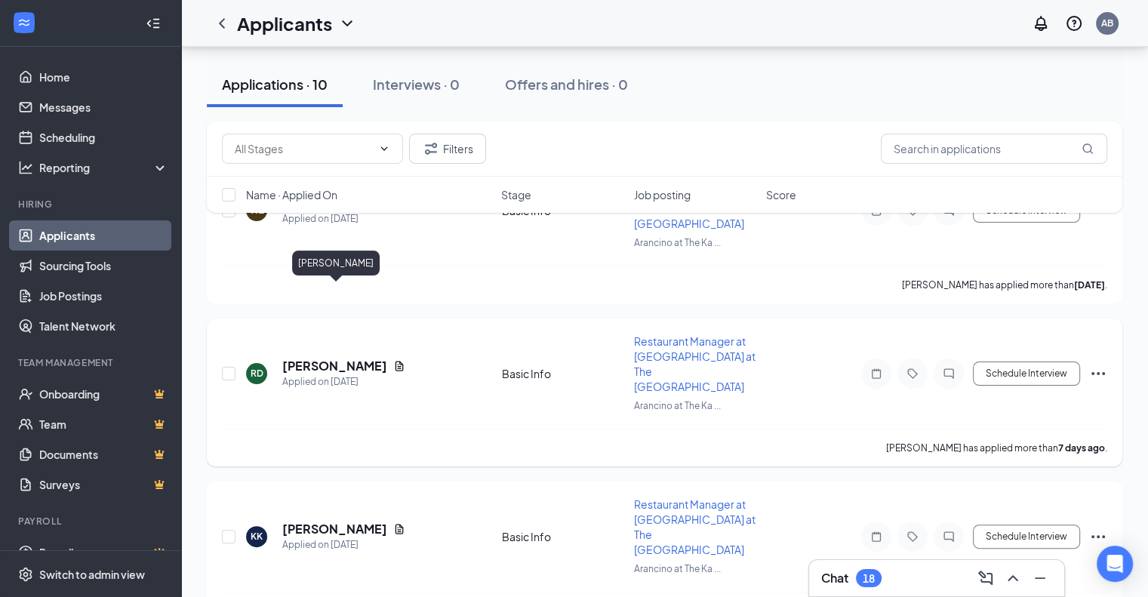
click at [377, 358] on h5 "[PERSON_NAME]" at bounding box center [334, 366] width 105 height 17
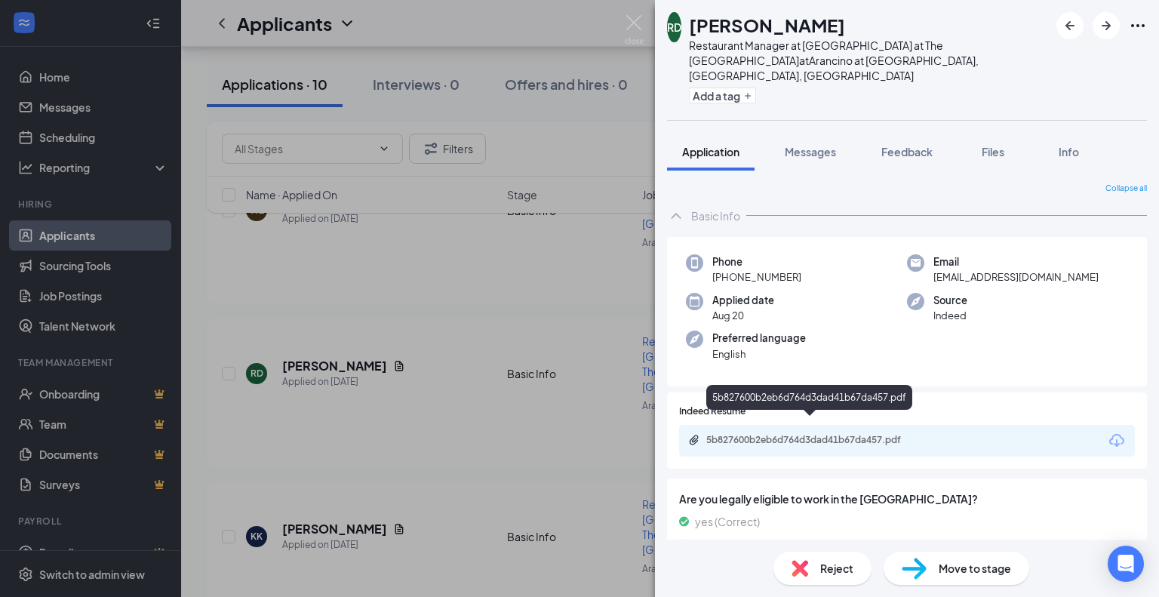
click at [797, 434] on div "5b827600b2eb6d764d3dad41b67da457.pdf" at bounding box center [811, 440] width 211 height 12
